Goal: Task Accomplishment & Management: Manage account settings

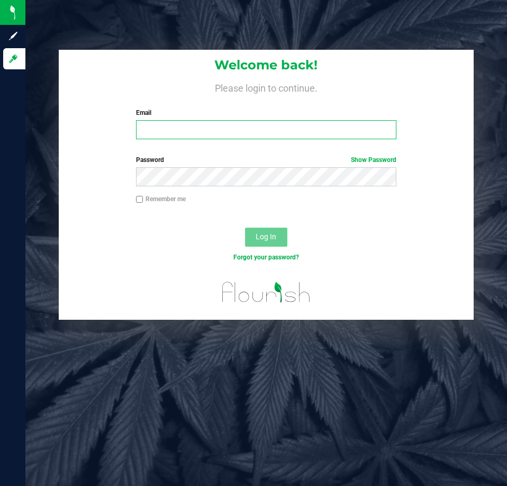
type input "[EMAIL_ADDRESS][DOMAIN_NAME]"
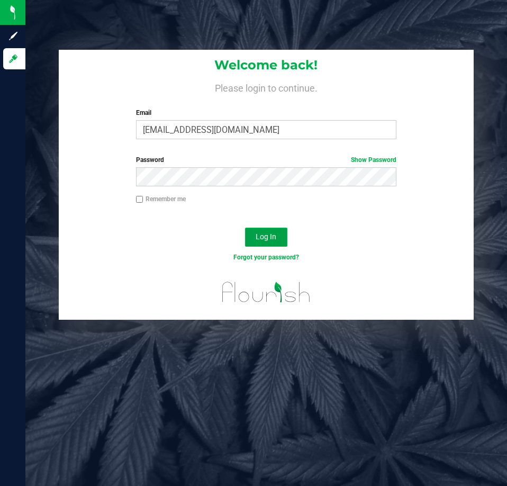
click at [280, 242] on button "Log In" at bounding box center [266, 237] width 42 height 19
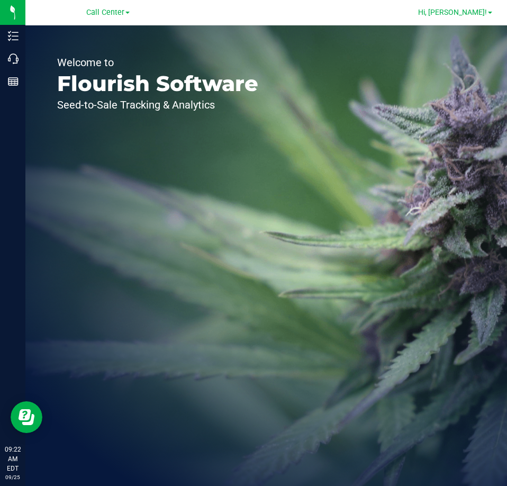
click at [490, 10] on link "Hi, [PERSON_NAME]!" at bounding box center [455, 12] width 83 height 11
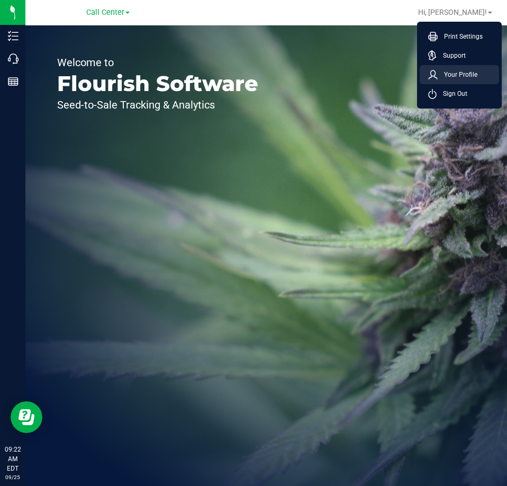
click at [483, 73] on li "Your Profile" at bounding box center [459, 74] width 79 height 19
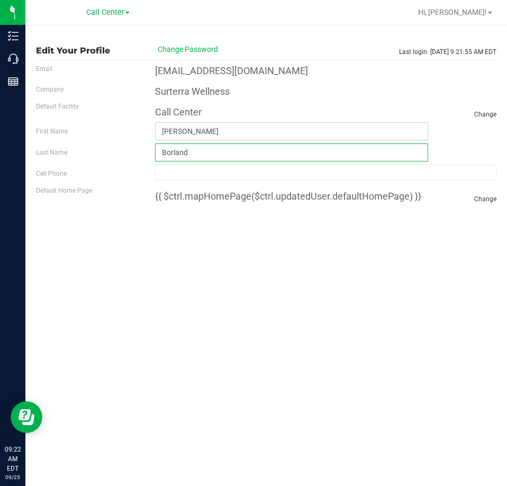
drag, startPoint x: 221, startPoint y: 152, endPoint x: 100, endPoint y: 152, distance: 121.8
click at [100, 152] on div "Last Name [GEOGRAPHIC_DATA] Required" at bounding box center [266, 152] width 477 height 18
type input "[PERSON_NAME]"
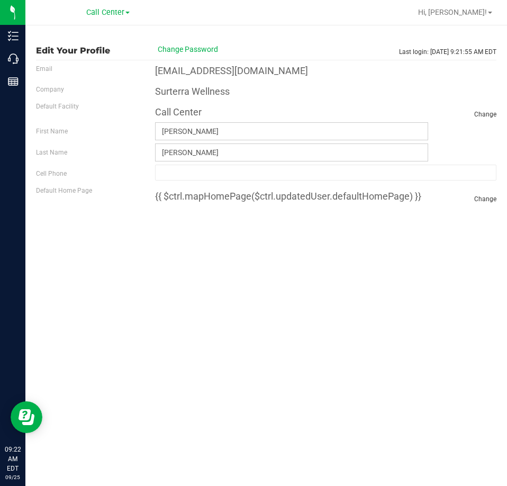
click at [326, 289] on div "Edit Your Profile Change Password Last login: [DATE] 9:21:55 AM EDT Email [EMAI…" at bounding box center [266, 255] width 482 height 461
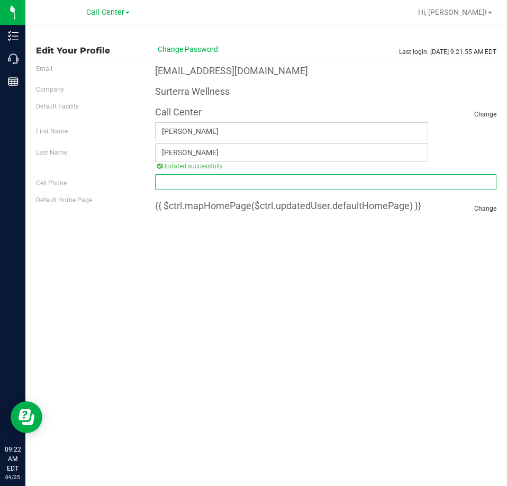
click at [185, 182] on input "tel" at bounding box center [325, 182] width 341 height 16
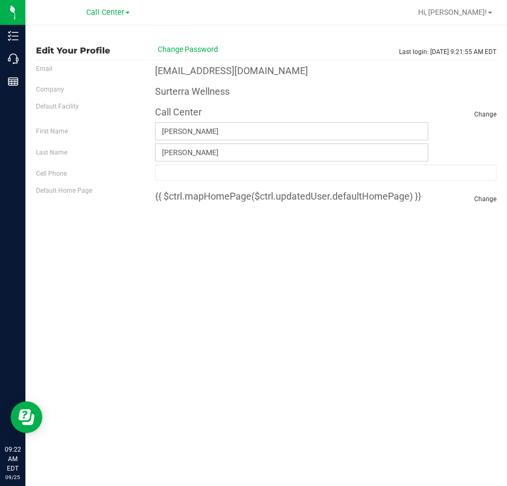
click at [152, 282] on div "Edit Your Profile Change Password Last login: [DATE] 9:21:55 AM EDT Email [EMAI…" at bounding box center [266, 255] width 482 height 461
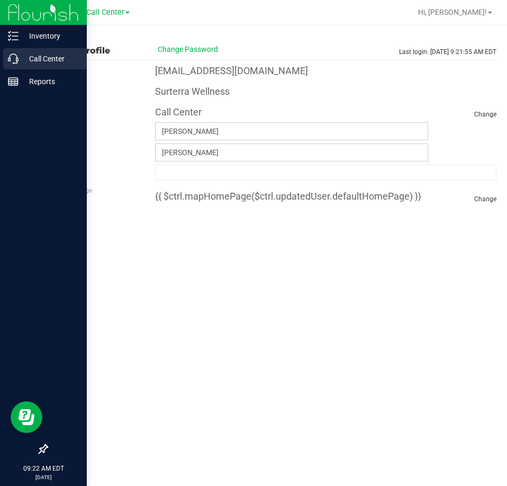
click at [10, 58] on icon at bounding box center [13, 58] width 11 height 11
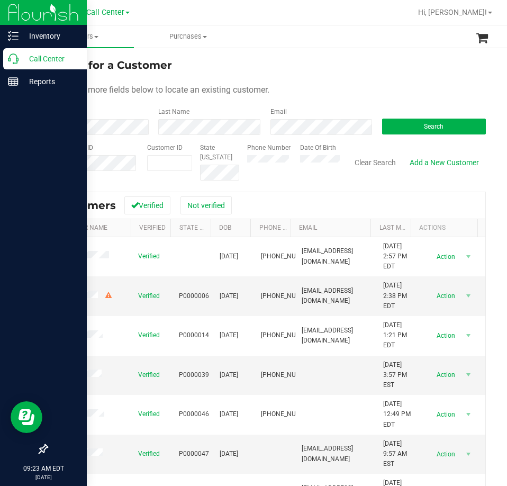
click at [23, 64] on p "Call Center" at bounding box center [51, 58] width 64 height 13
click at [14, 66] on div "Call Center" at bounding box center [45, 58] width 84 height 21
